Goal: Task Accomplishment & Management: Complete application form

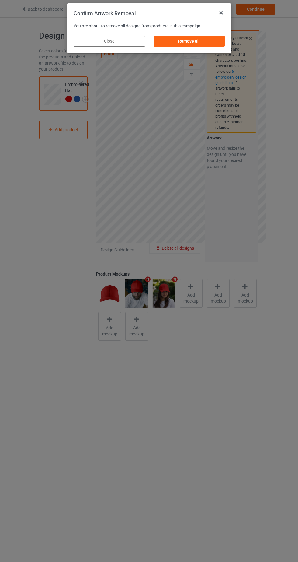
click at [215, 45] on div "Remove all" at bounding box center [188, 41] width 71 height 11
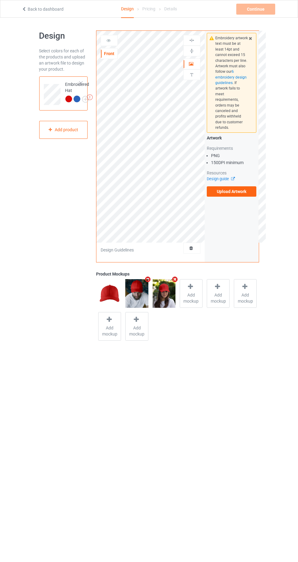
click at [238, 186] on label "Upload Artwork" at bounding box center [232, 191] width 50 height 10
click at [0, 0] on input "Upload Artwork" at bounding box center [0, 0] width 0 height 0
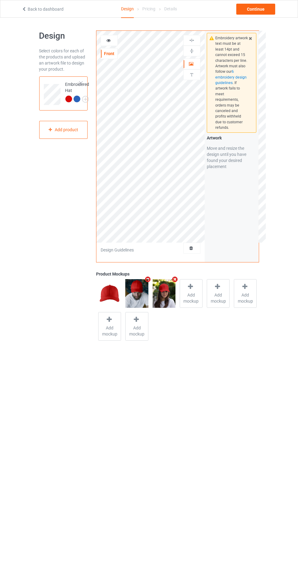
click at [109, 38] on icon at bounding box center [108, 39] width 5 height 4
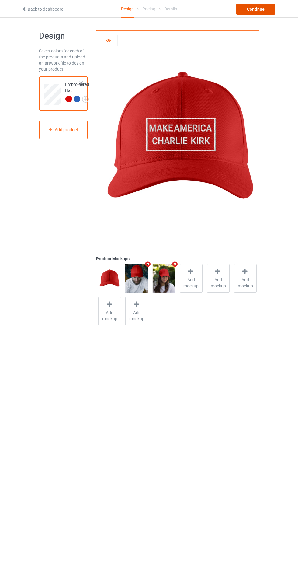
click at [266, 7] on div "Continue" at bounding box center [255, 9] width 39 height 11
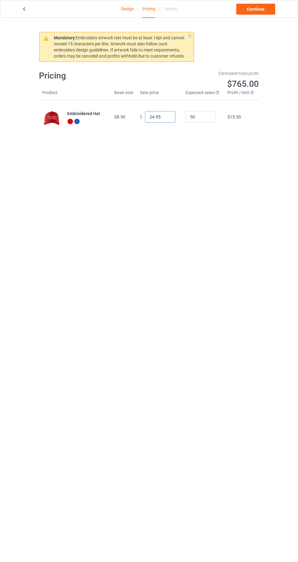
click at [158, 119] on input "24.95" at bounding box center [160, 117] width 30 height 12
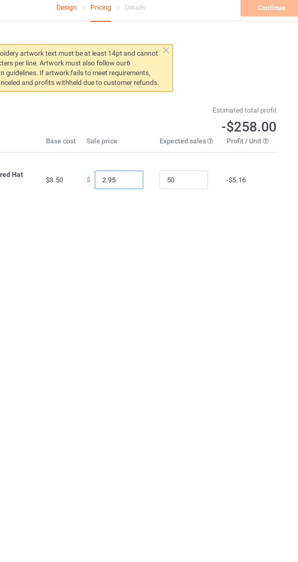
type input "22.95"
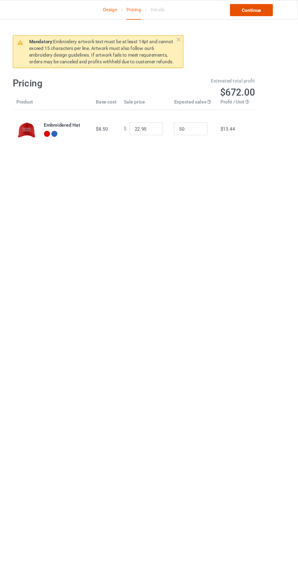
click at [256, 11] on link "Continue" at bounding box center [255, 9] width 39 height 11
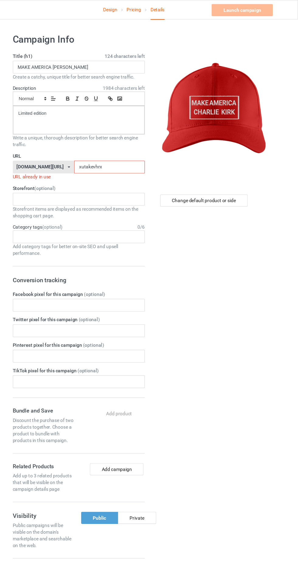
click at [105, 151] on input "xutakevhrx" at bounding box center [127, 152] width 64 height 12
type input "xutakevjhrx"
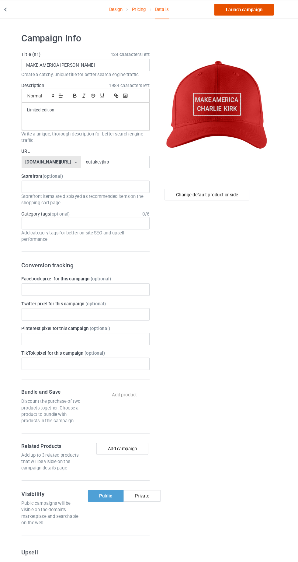
click at [263, 8] on link "Launch campaign" at bounding box center [248, 9] width 56 height 11
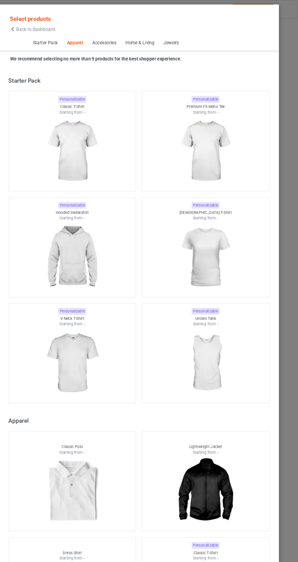
scroll to position [325, 0]
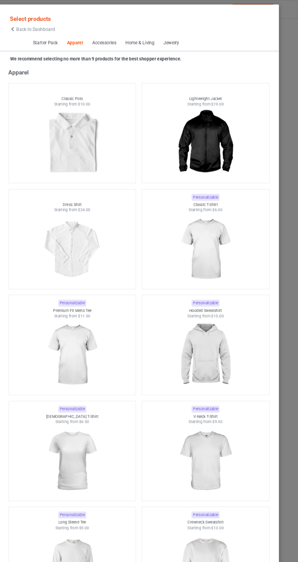
click at [37, 26] on span "Back to Dashboard" at bounding box center [52, 27] width 36 height 5
